Goal: Information Seeking & Learning: Learn about a topic

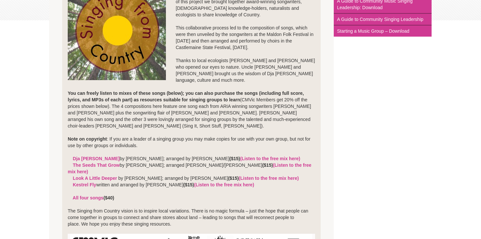
scroll to position [178, 0]
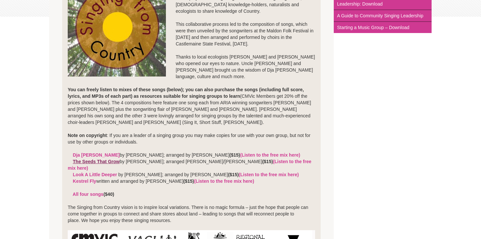
click at [115, 161] on link "The Seeds That Grow" at bounding box center [96, 161] width 47 height 5
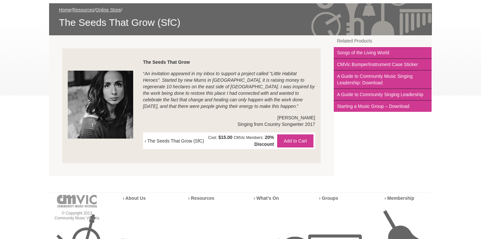
scroll to position [107, 0]
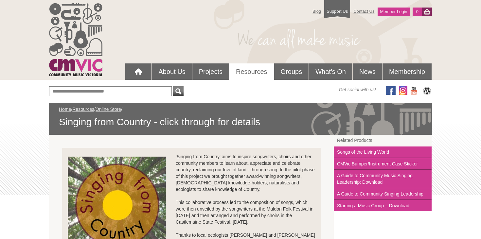
scroll to position [178, 0]
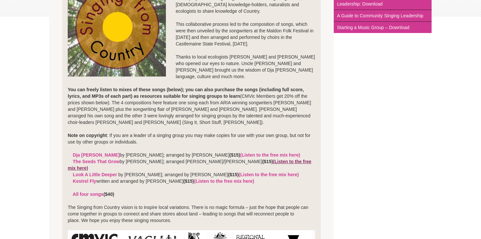
click at [262, 162] on link "(Listen to the free mix here)" at bounding box center [190, 165] width 244 height 12
